Goal: Check status: Check status

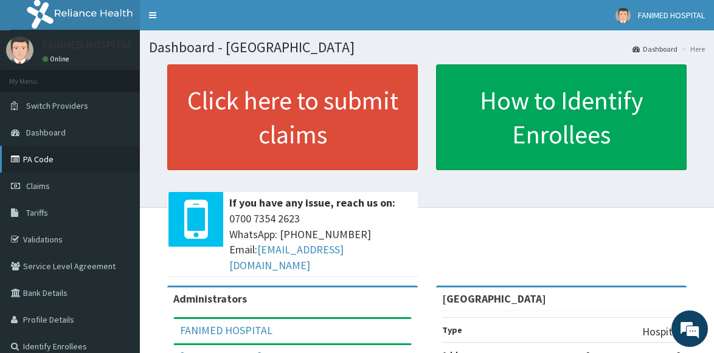
click at [43, 149] on link "PA Code" at bounding box center [70, 159] width 140 height 27
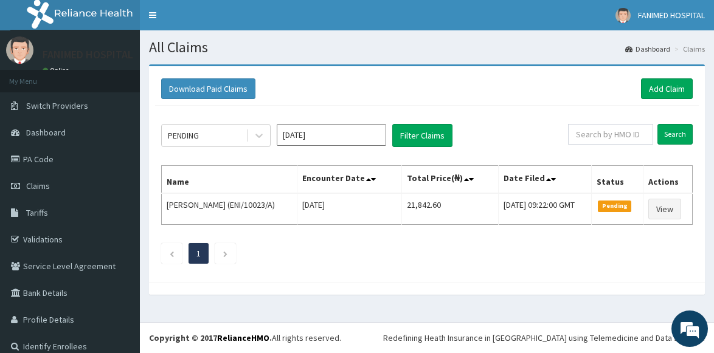
click at [35, 186] on span "Claims" at bounding box center [38, 186] width 24 height 11
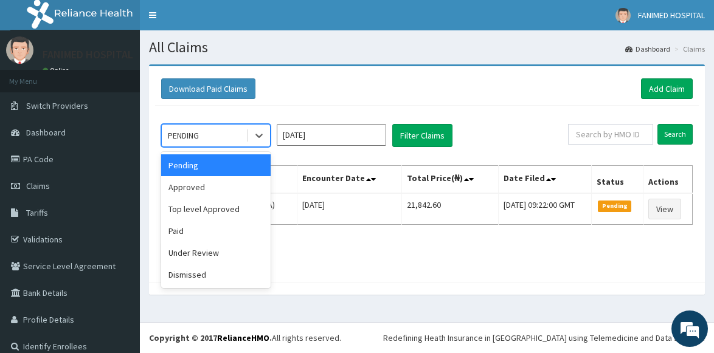
click at [229, 140] on div "PENDING" at bounding box center [204, 135] width 85 height 19
click at [216, 187] on div "Approved" at bounding box center [216, 187] width 110 height 22
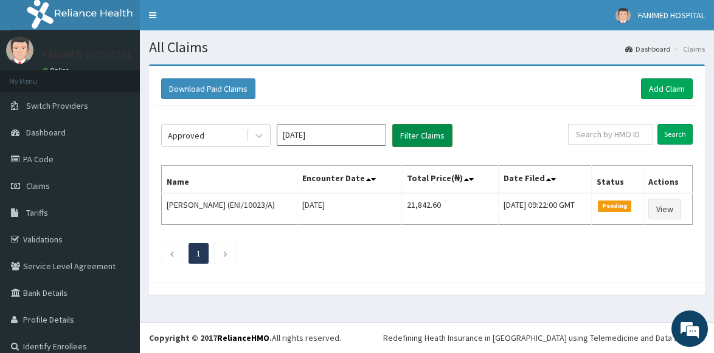
click at [424, 139] on button "Filter Claims" at bounding box center [422, 135] width 60 height 23
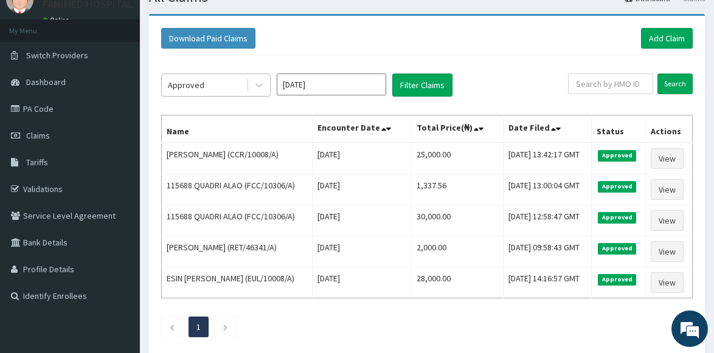
click at [187, 94] on div "Approved" at bounding box center [204, 84] width 85 height 19
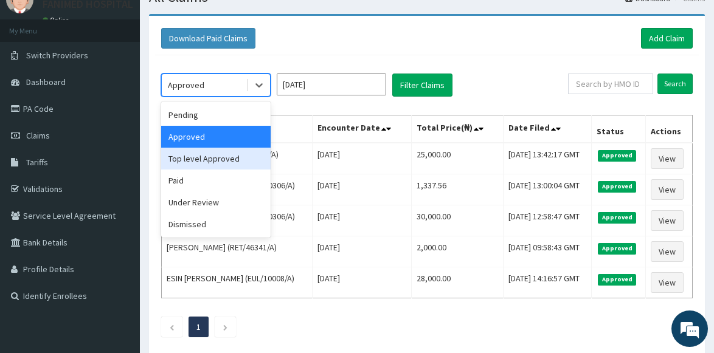
click at [197, 158] on div "Top level Approved" at bounding box center [216, 159] width 110 height 22
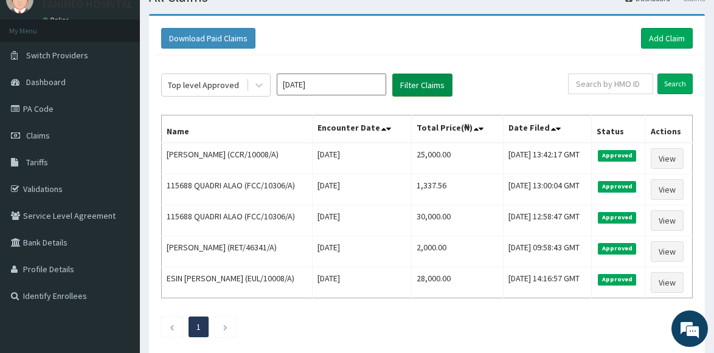
click at [431, 81] on button "Filter Claims" at bounding box center [422, 85] width 60 height 23
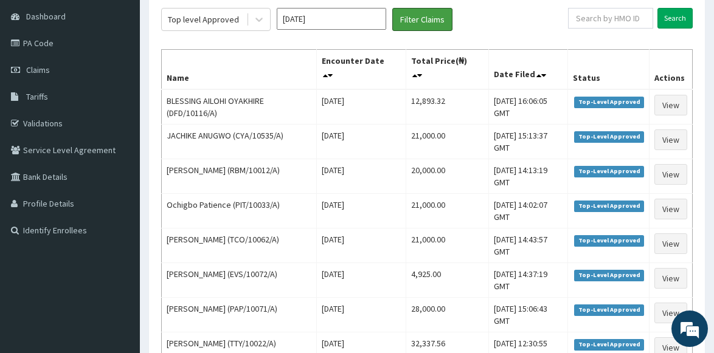
scroll to position [98, 0]
